Goal: Transaction & Acquisition: Download file/media

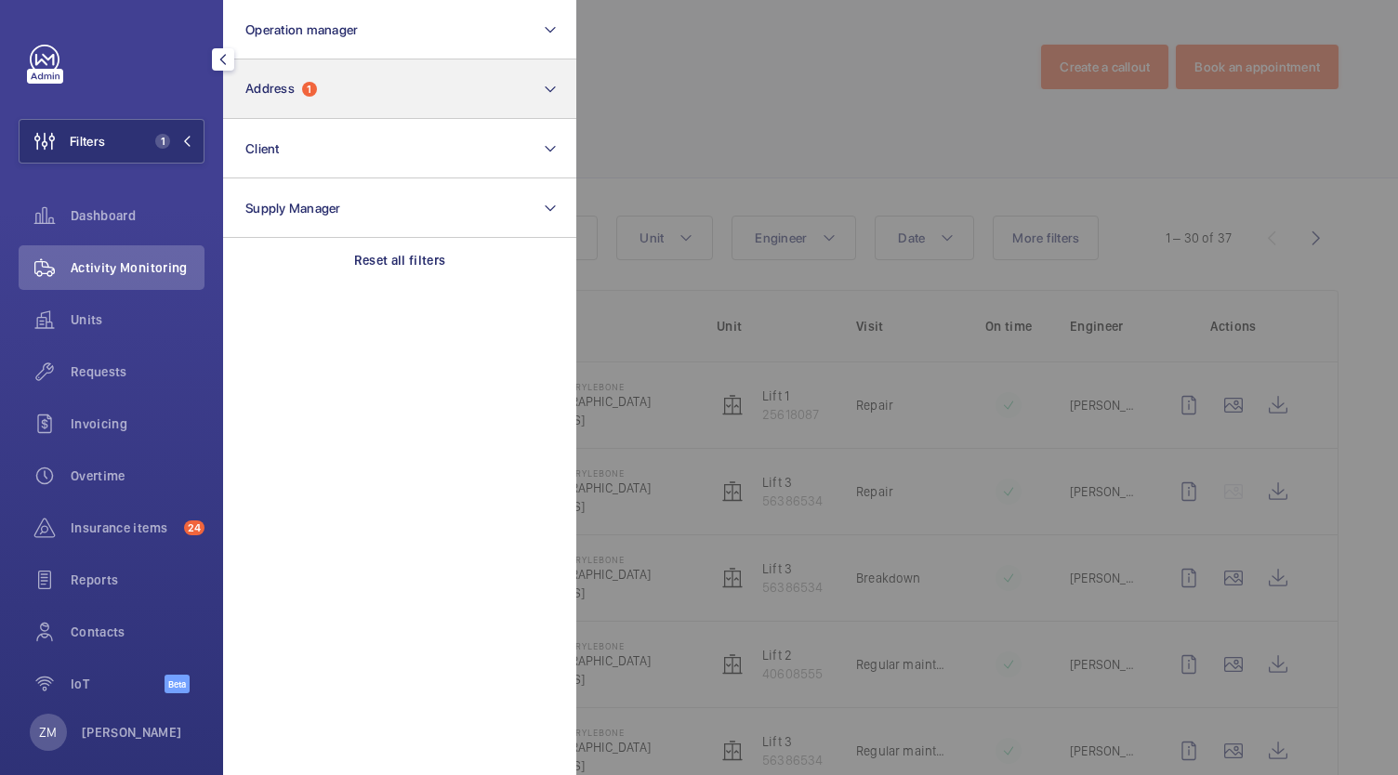
scroll to position [279, 0]
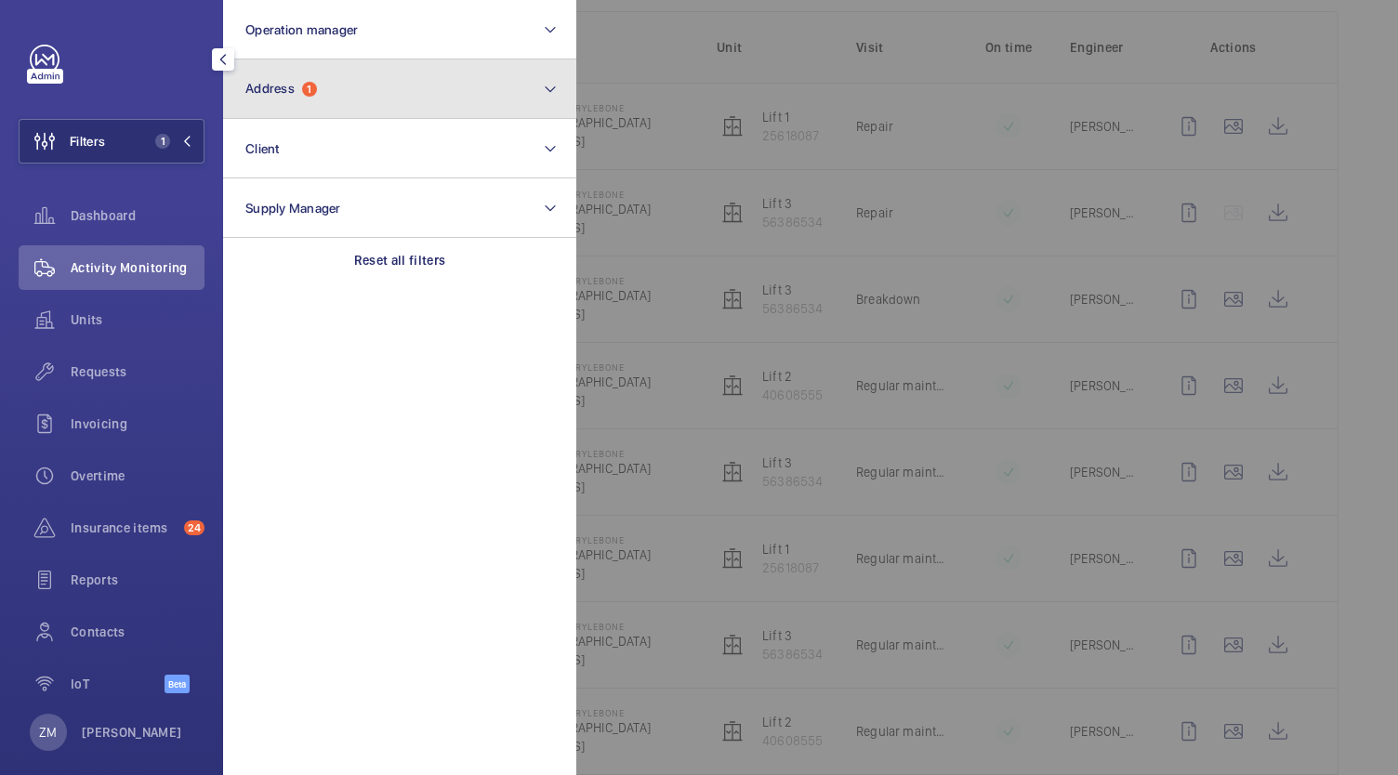
click at [262, 84] on span "Address" at bounding box center [269, 88] width 49 height 15
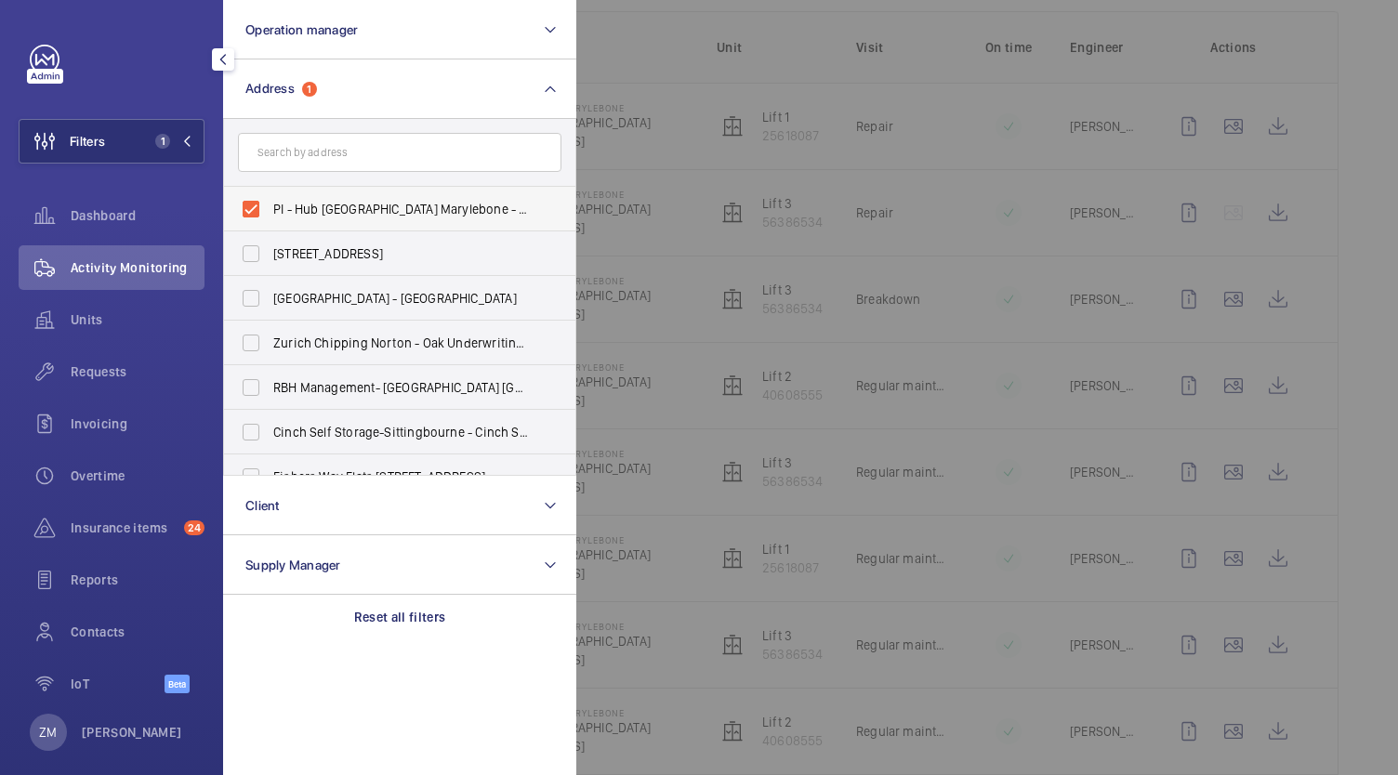
click at [253, 210] on label "PI - Hub [GEOGRAPHIC_DATA] Marylebone - Proximity [GEOGRAPHIC_DATA]" at bounding box center [385, 209] width 323 height 45
click at [253, 210] on input "PI - Hub [GEOGRAPHIC_DATA] Marylebone - Proximity [GEOGRAPHIC_DATA]" at bounding box center [250, 208] width 37 height 37
checkbox input "false"
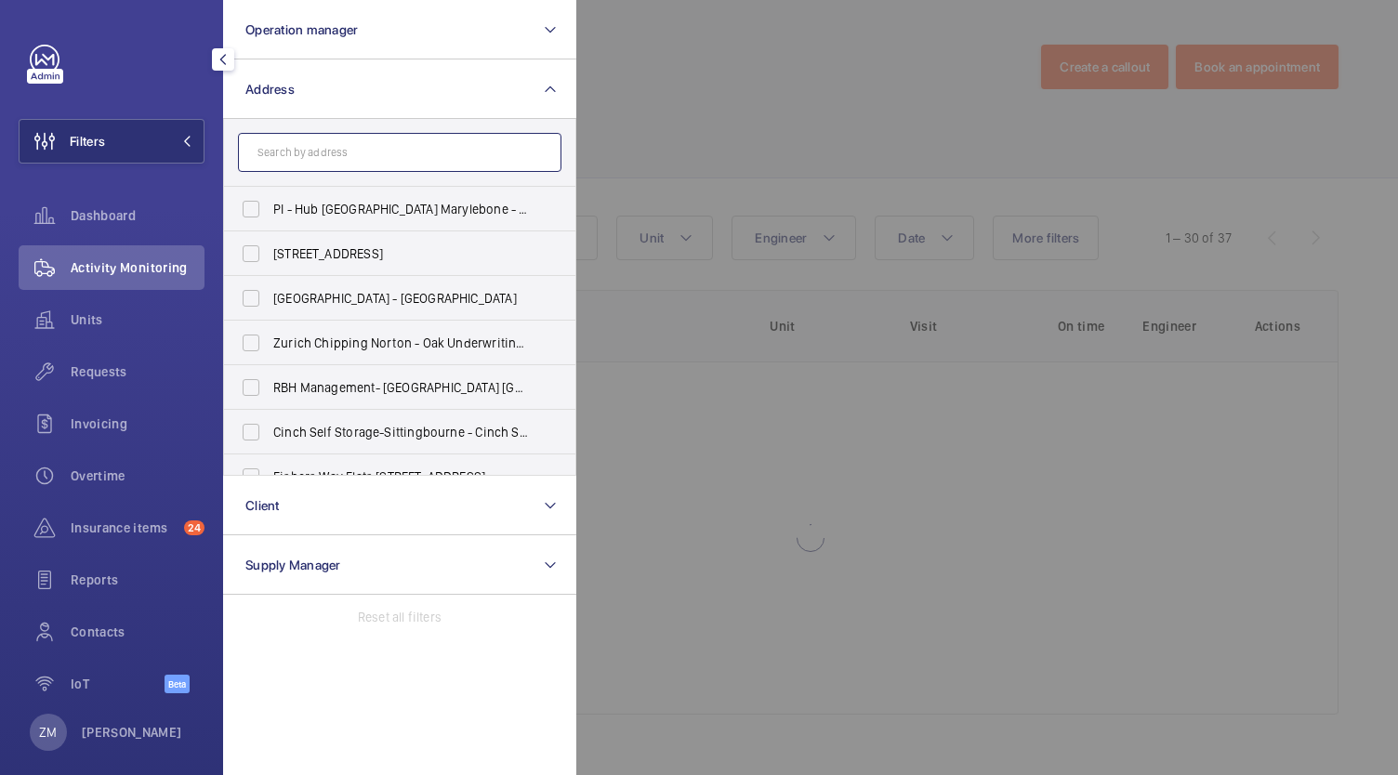
click at [308, 153] on input "text" at bounding box center [399, 152] width 323 height 39
paste input "PI [GEOGRAPHIC_DATA]"
type input "PI [GEOGRAPHIC_DATA]"
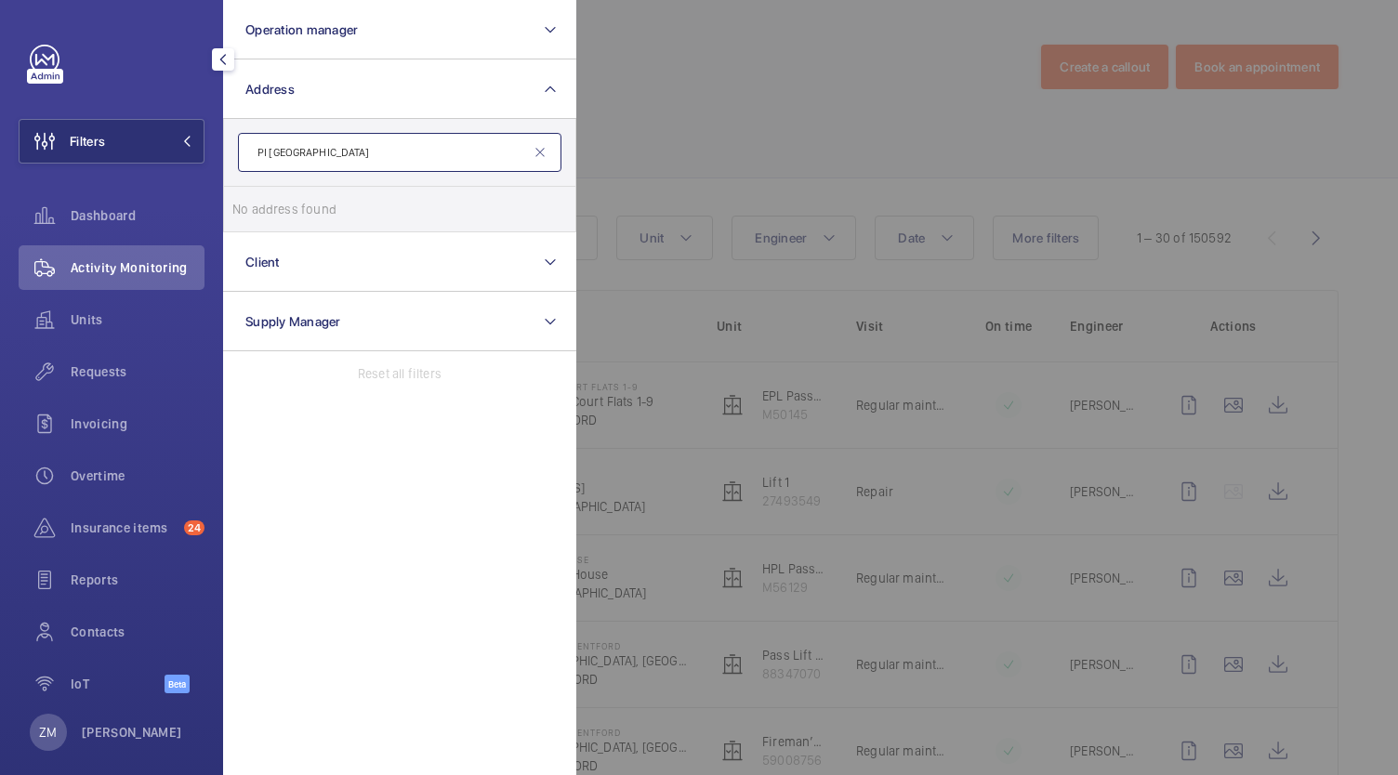
drag, startPoint x: 268, startPoint y: 159, endPoint x: 216, endPoint y: 161, distance: 52.1
click at [216, 161] on div "Filters Operation manager Address PI [GEOGRAPHIC_DATA] No address found Reset C…" at bounding box center [111, 387] width 223 height 775
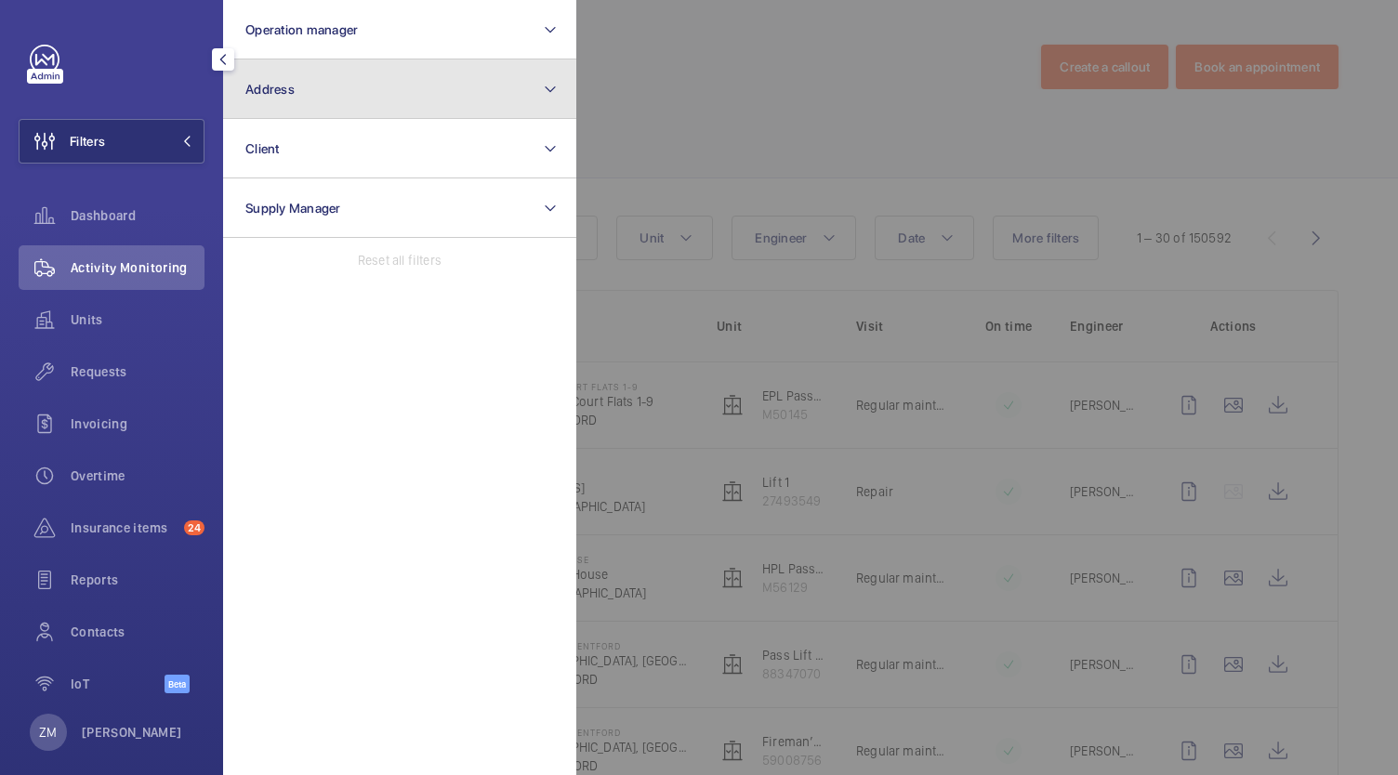
click at [290, 116] on button "Address" at bounding box center [399, 88] width 353 height 59
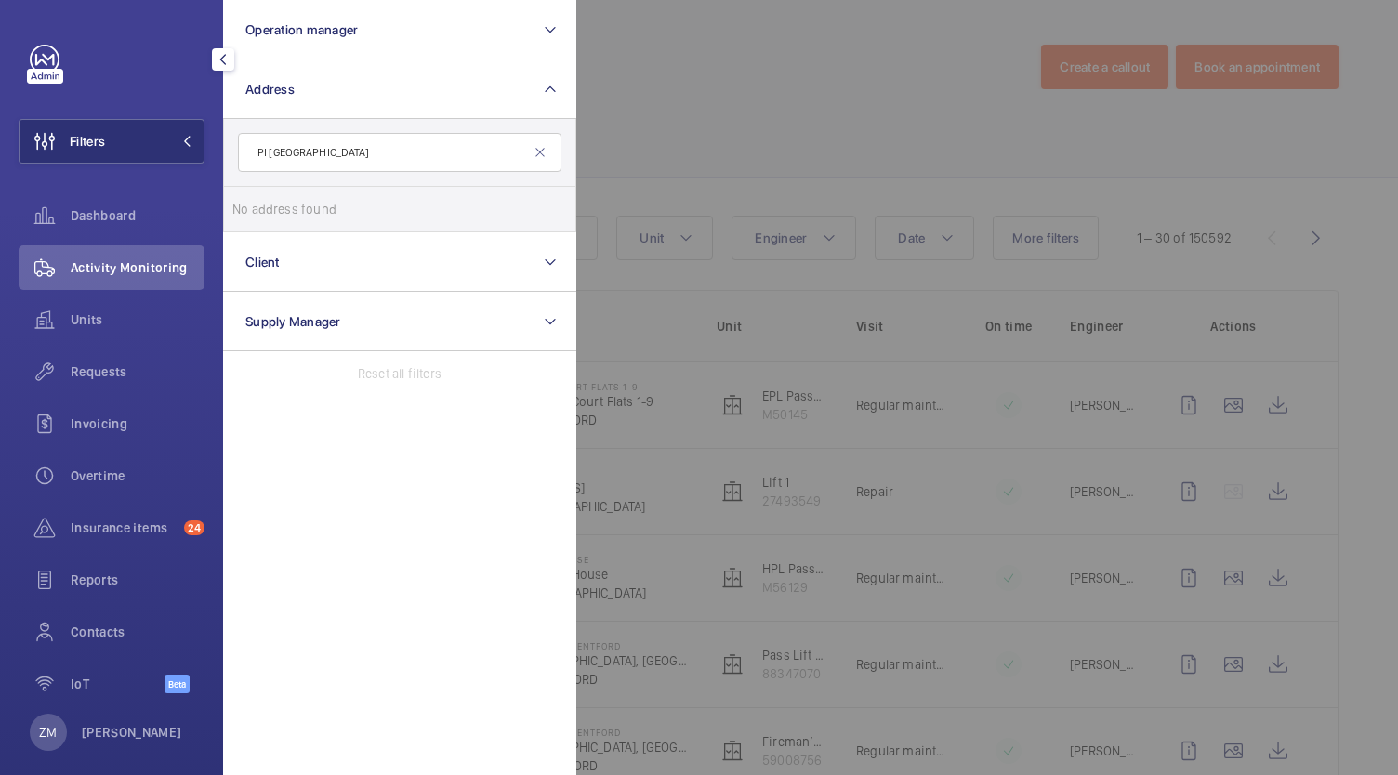
click at [277, 155] on input "PI [GEOGRAPHIC_DATA]" at bounding box center [399, 152] width 323 height 39
click at [269, 155] on input "PI [GEOGRAPHIC_DATA]" at bounding box center [399, 152] width 323 height 39
type input "[GEOGRAPHIC_DATA]"
click at [246, 206] on label "PI - [GEOGRAPHIC_DATA] [GEOGRAPHIC_DATA] - [STREET_ADDRESS]" at bounding box center [385, 209] width 323 height 45
click at [246, 206] on input "PI - [GEOGRAPHIC_DATA] [GEOGRAPHIC_DATA] - [STREET_ADDRESS]" at bounding box center [250, 208] width 37 height 37
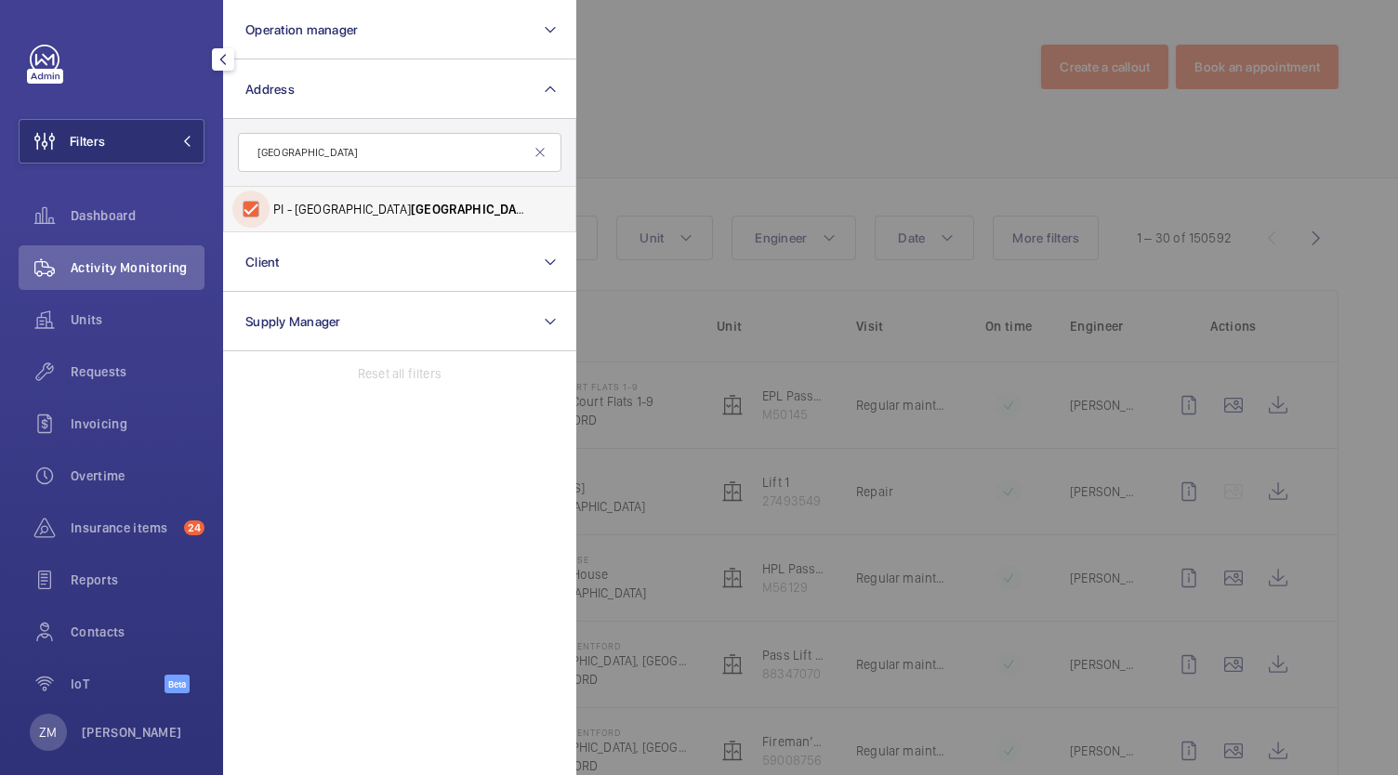
checkbox input "true"
click at [879, 348] on div at bounding box center [1275, 387] width 1398 height 775
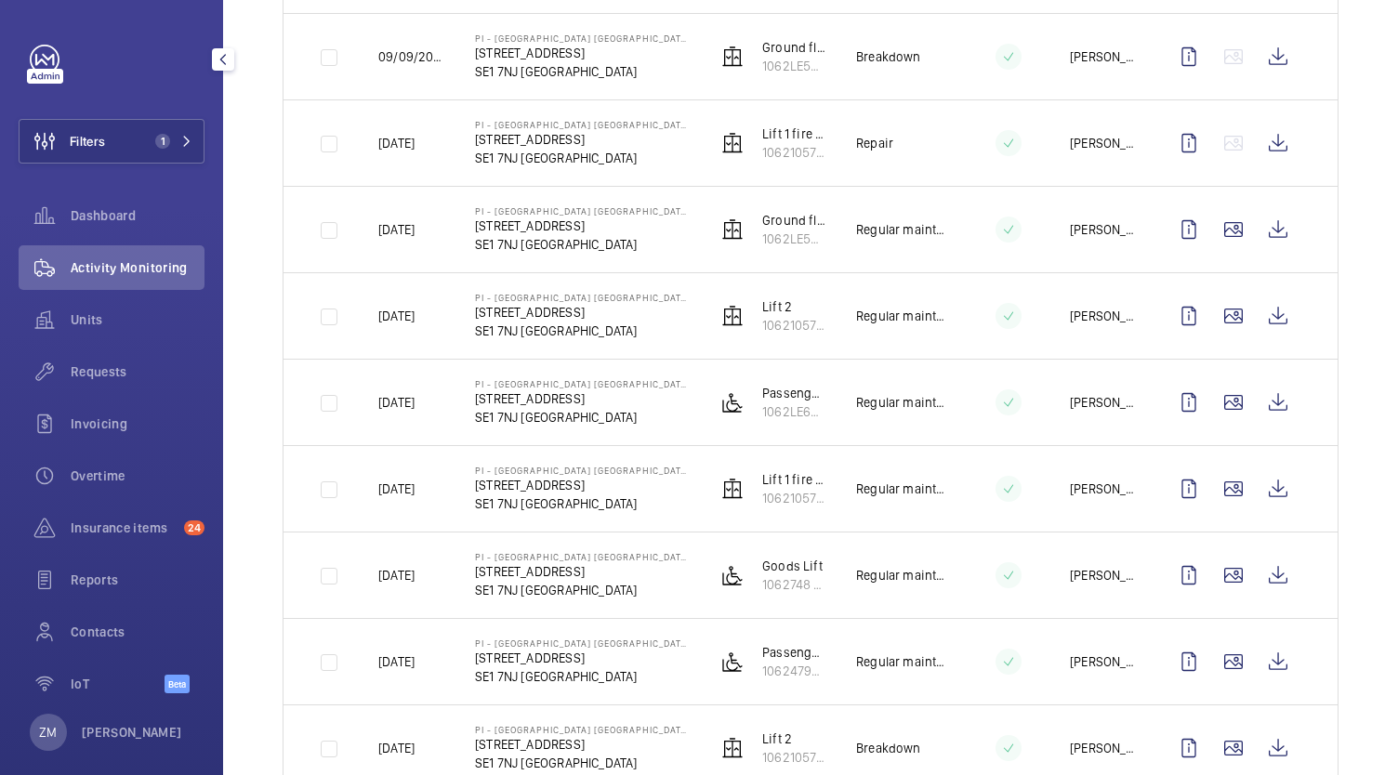
scroll to position [465, 0]
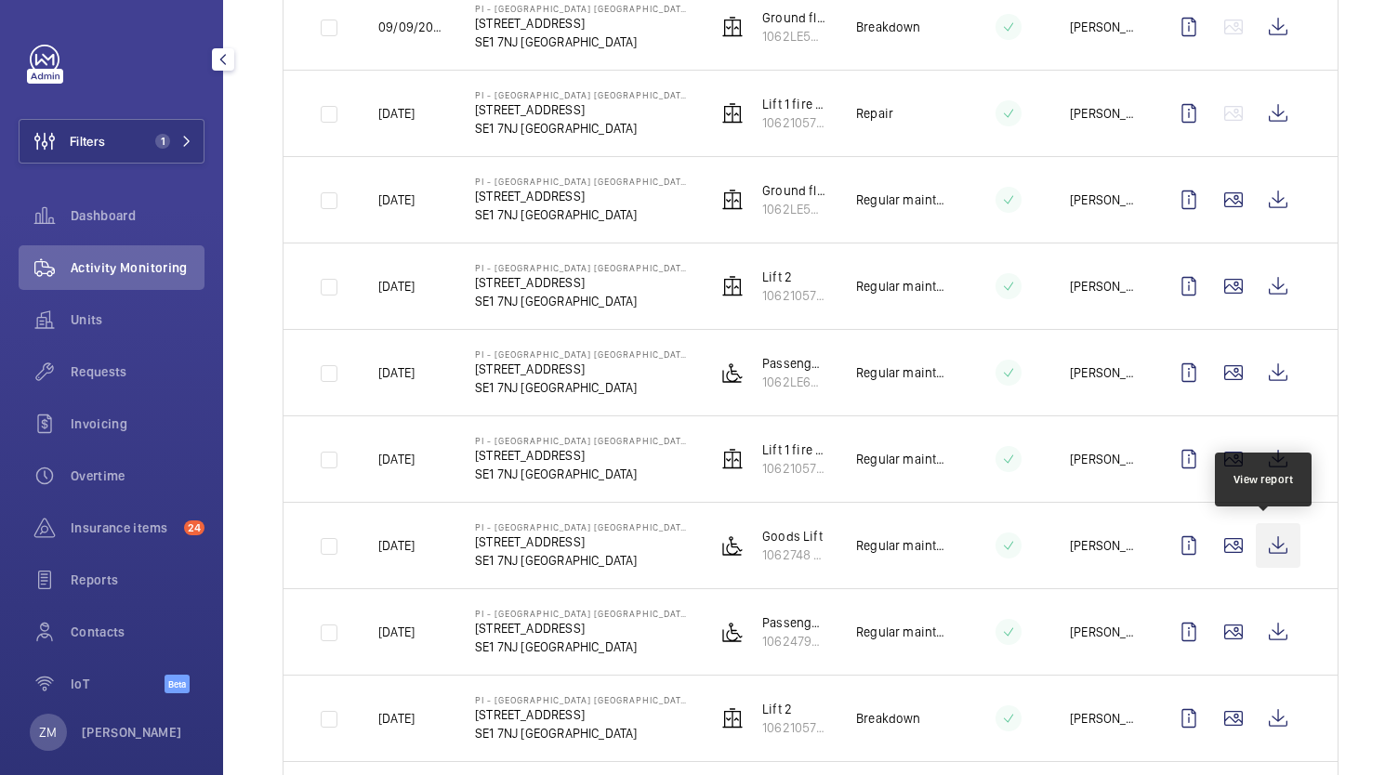
click at [1260, 546] on wm-front-icon-button at bounding box center [1277, 545] width 45 height 45
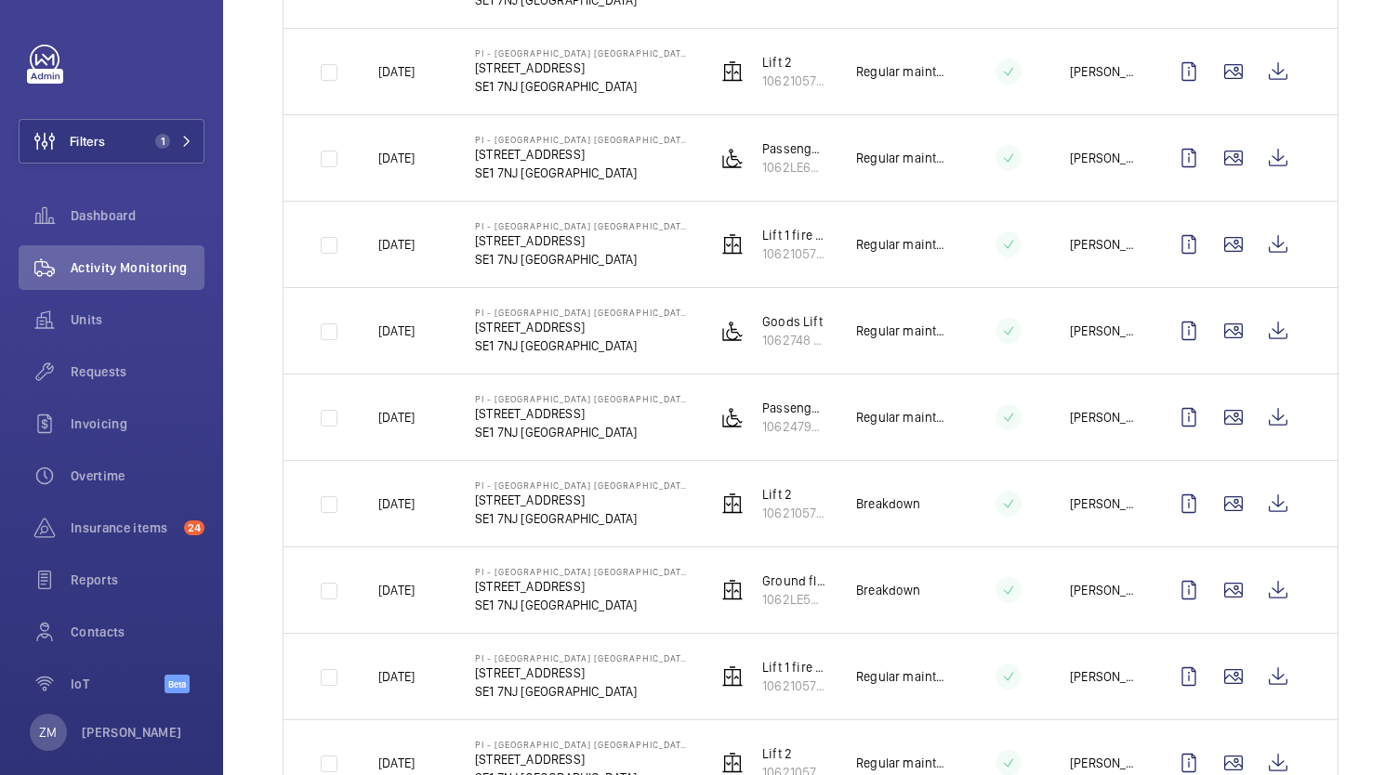
scroll to position [650, 0]
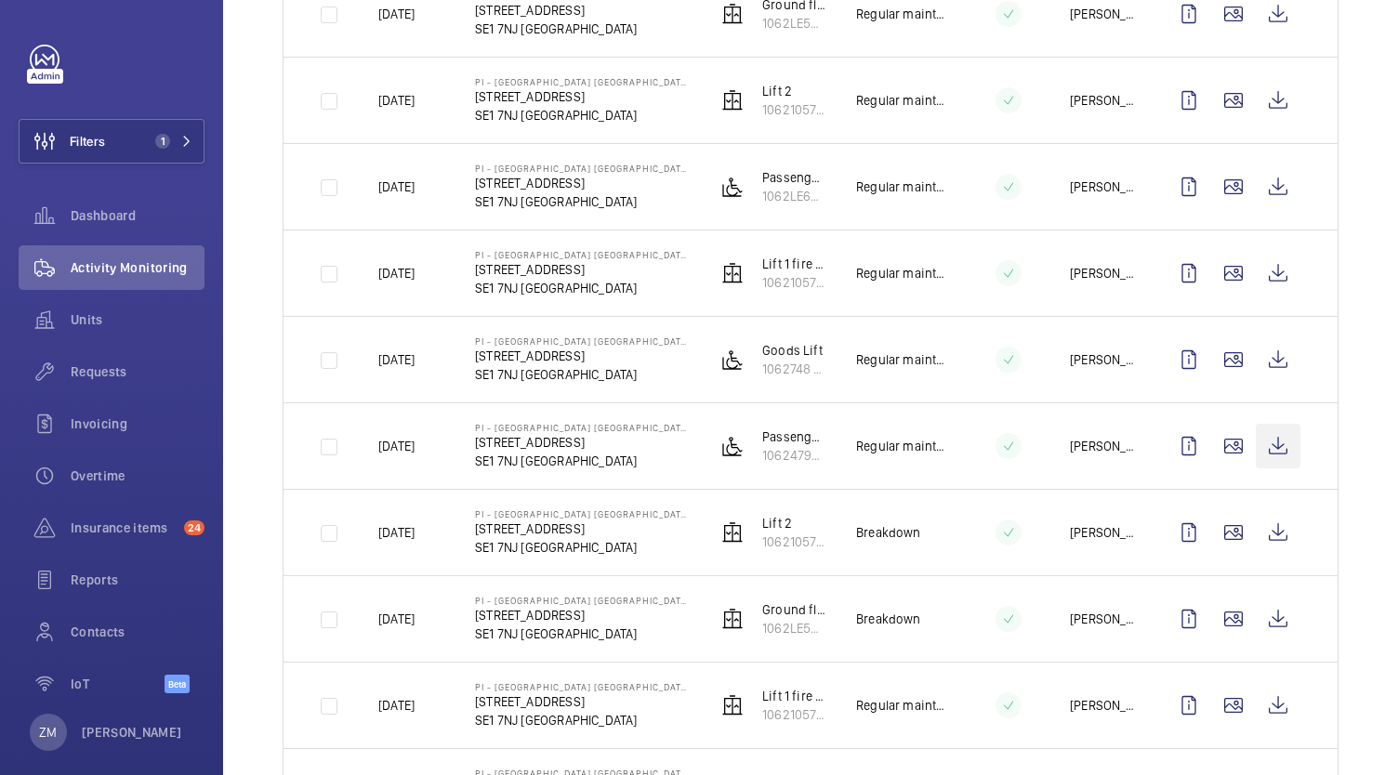
click at [1273, 451] on wm-front-icon-button at bounding box center [1277, 446] width 45 height 45
click at [1259, 192] on wm-front-icon-button at bounding box center [1277, 186] width 45 height 45
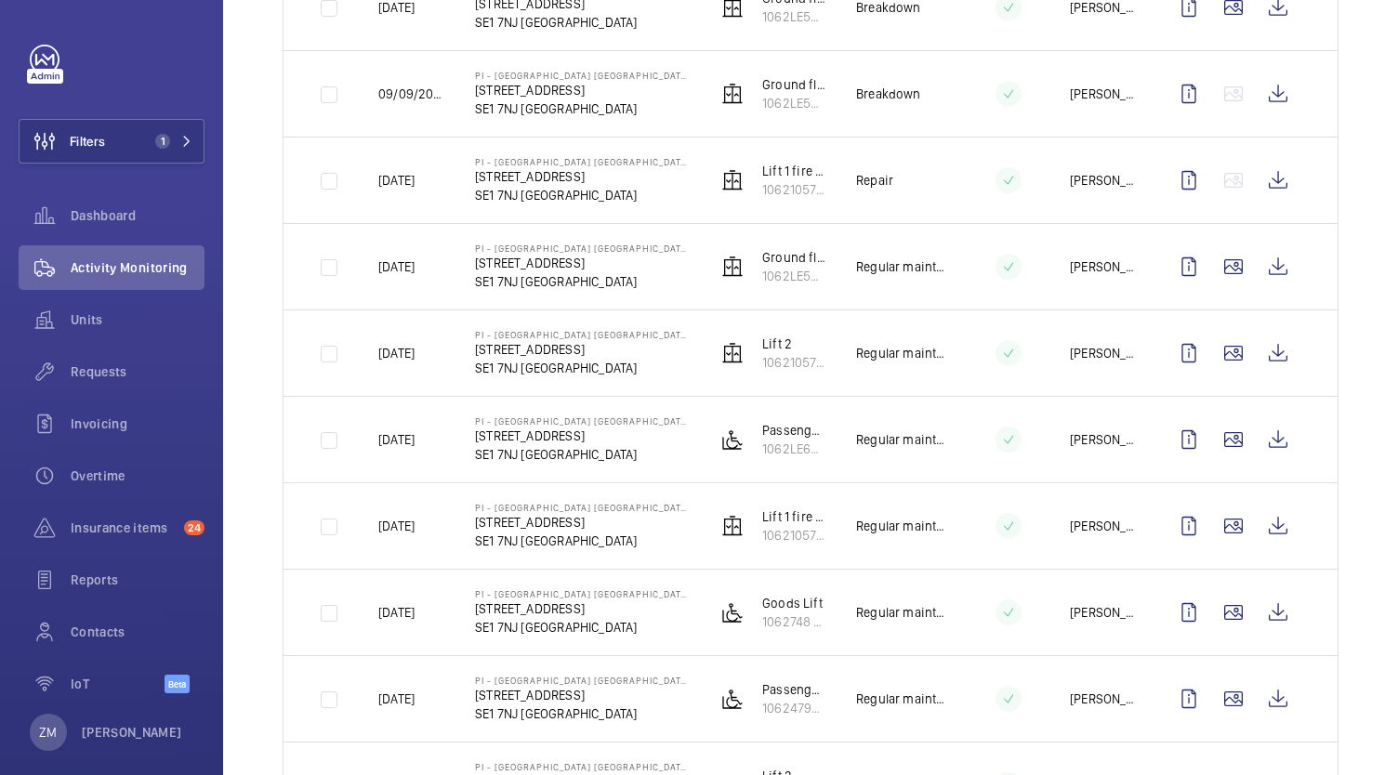
scroll to position [372, 0]
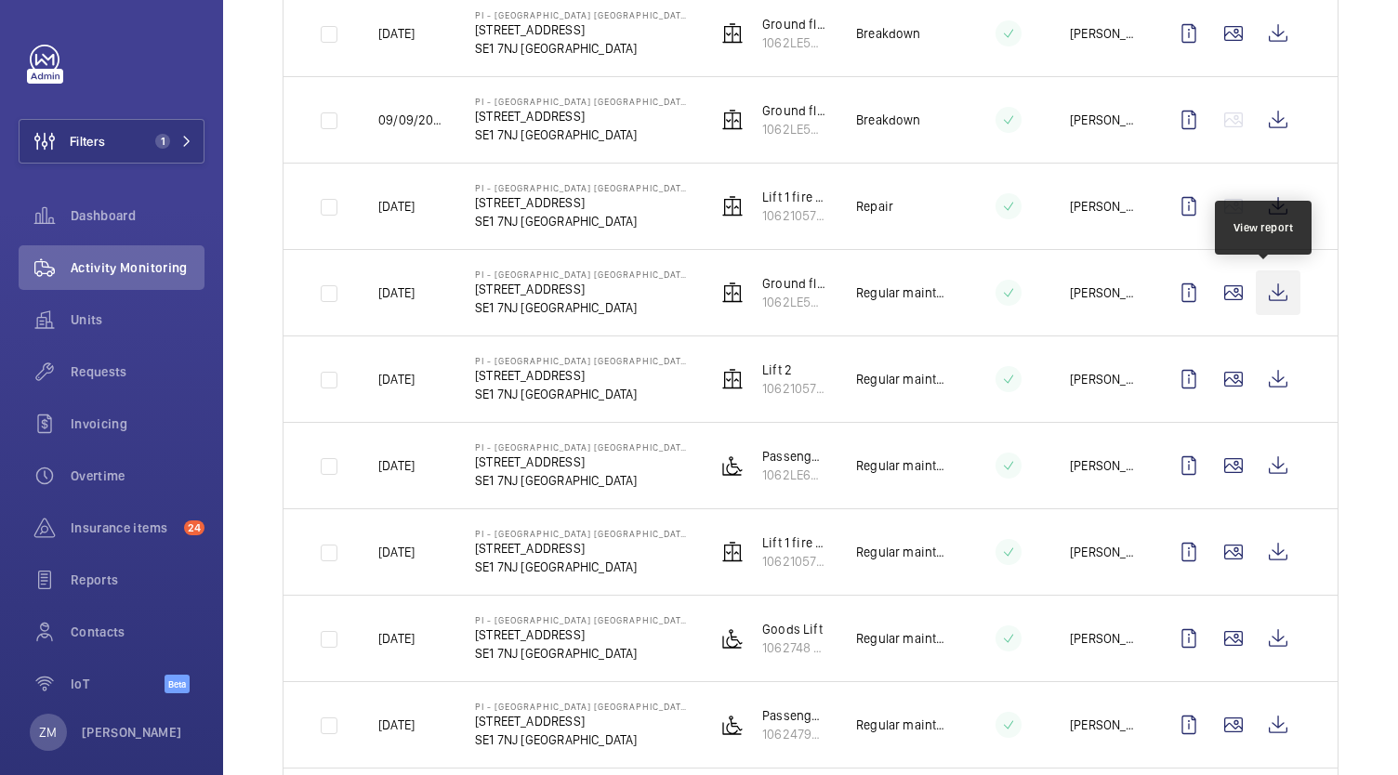
click at [1255, 295] on wm-front-icon-button at bounding box center [1277, 292] width 45 height 45
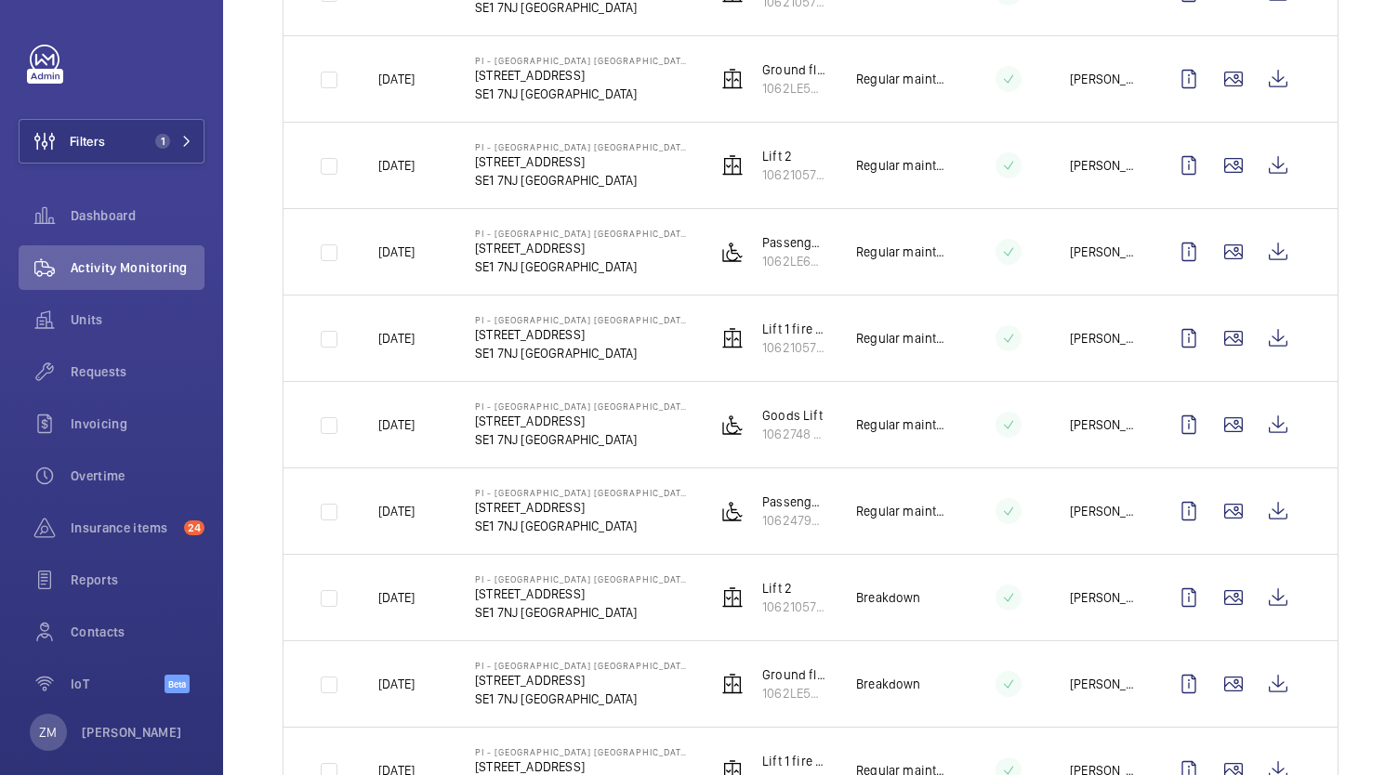
scroll to position [558, 0]
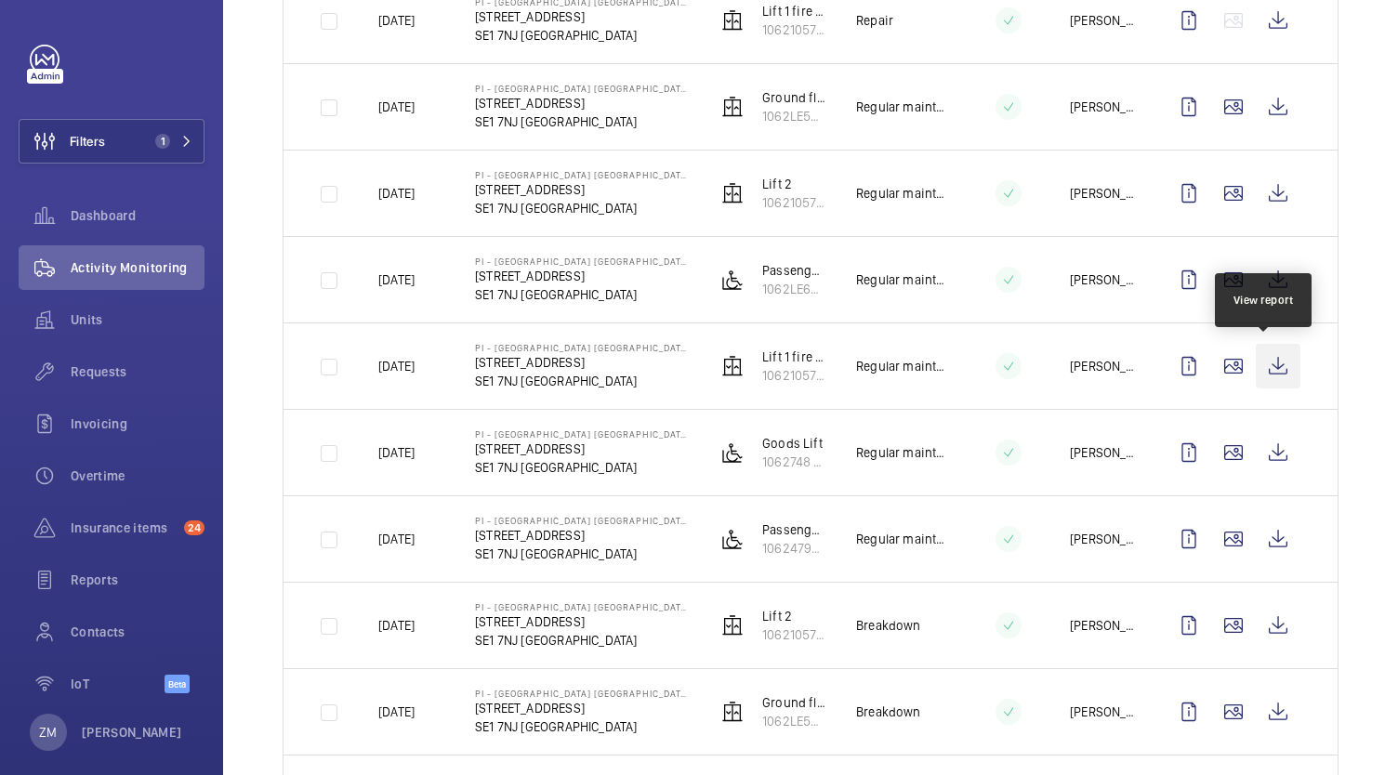
click at [1281, 374] on wm-front-icon-button at bounding box center [1277, 366] width 45 height 45
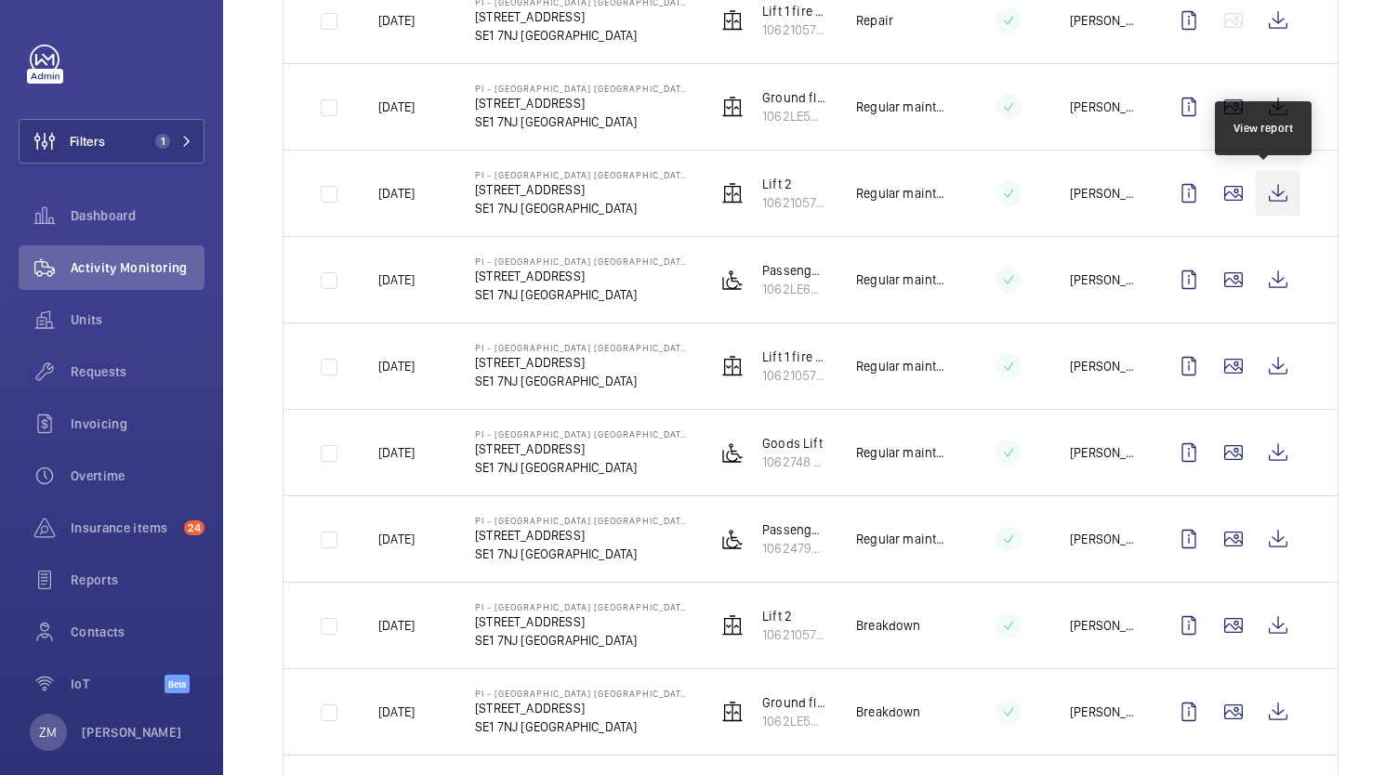
click at [1268, 209] on wm-front-icon-button at bounding box center [1277, 193] width 45 height 45
